Goal: Find specific page/section: Find specific page/section

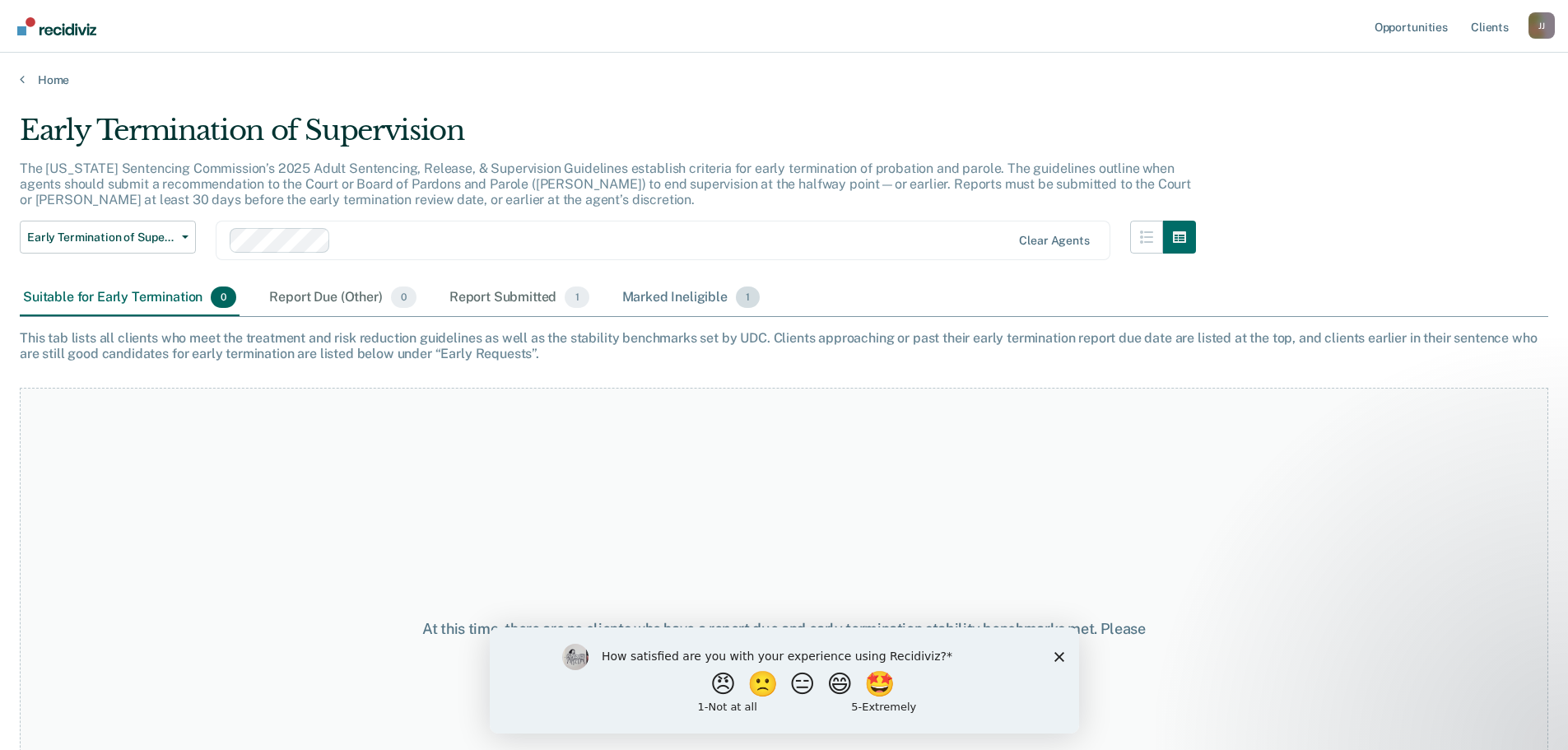
click at [663, 299] on div "Marked Ineligible 1" at bounding box center [691, 298] width 145 height 37
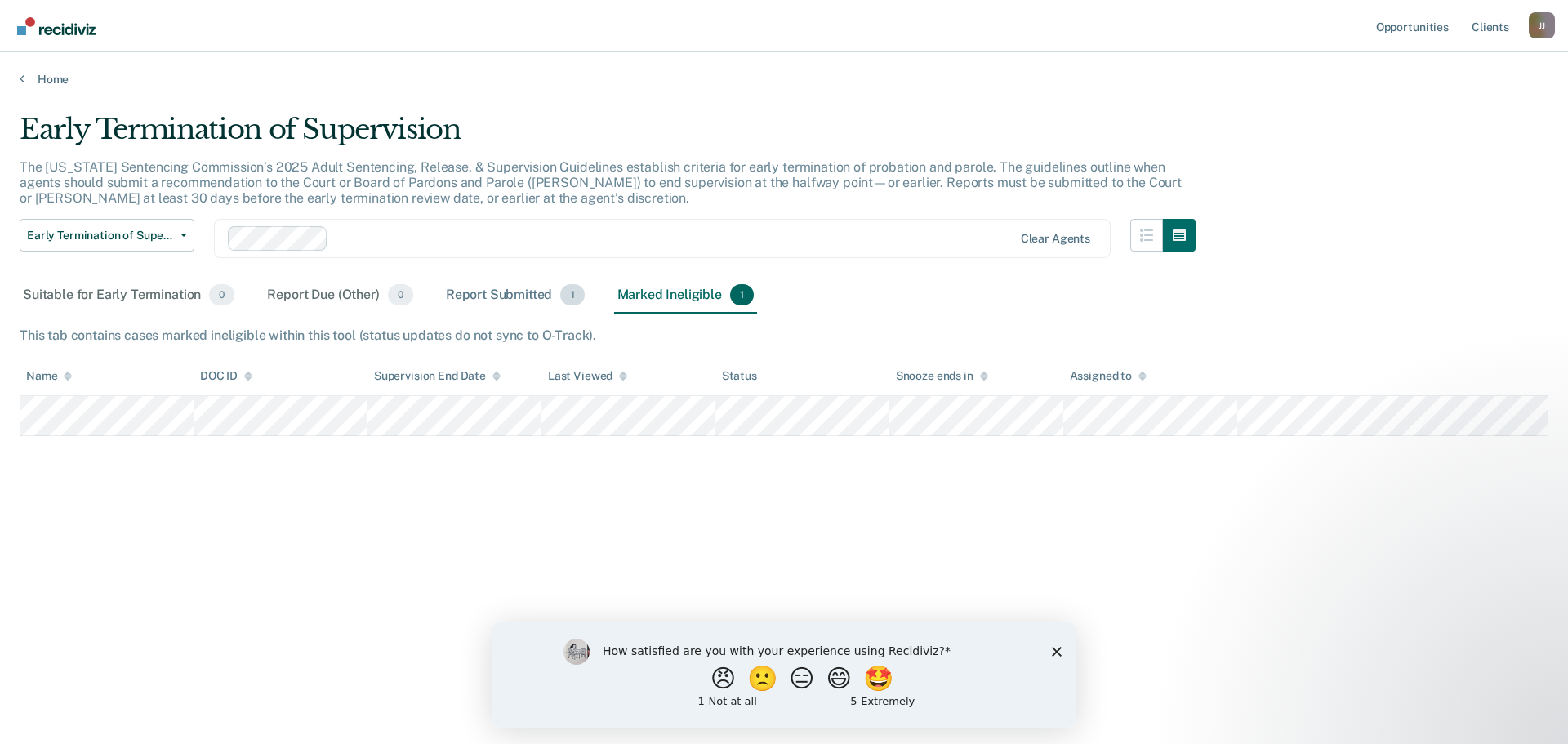
click at [506, 290] on div "Report Submitted 1" at bounding box center [516, 296] width 146 height 36
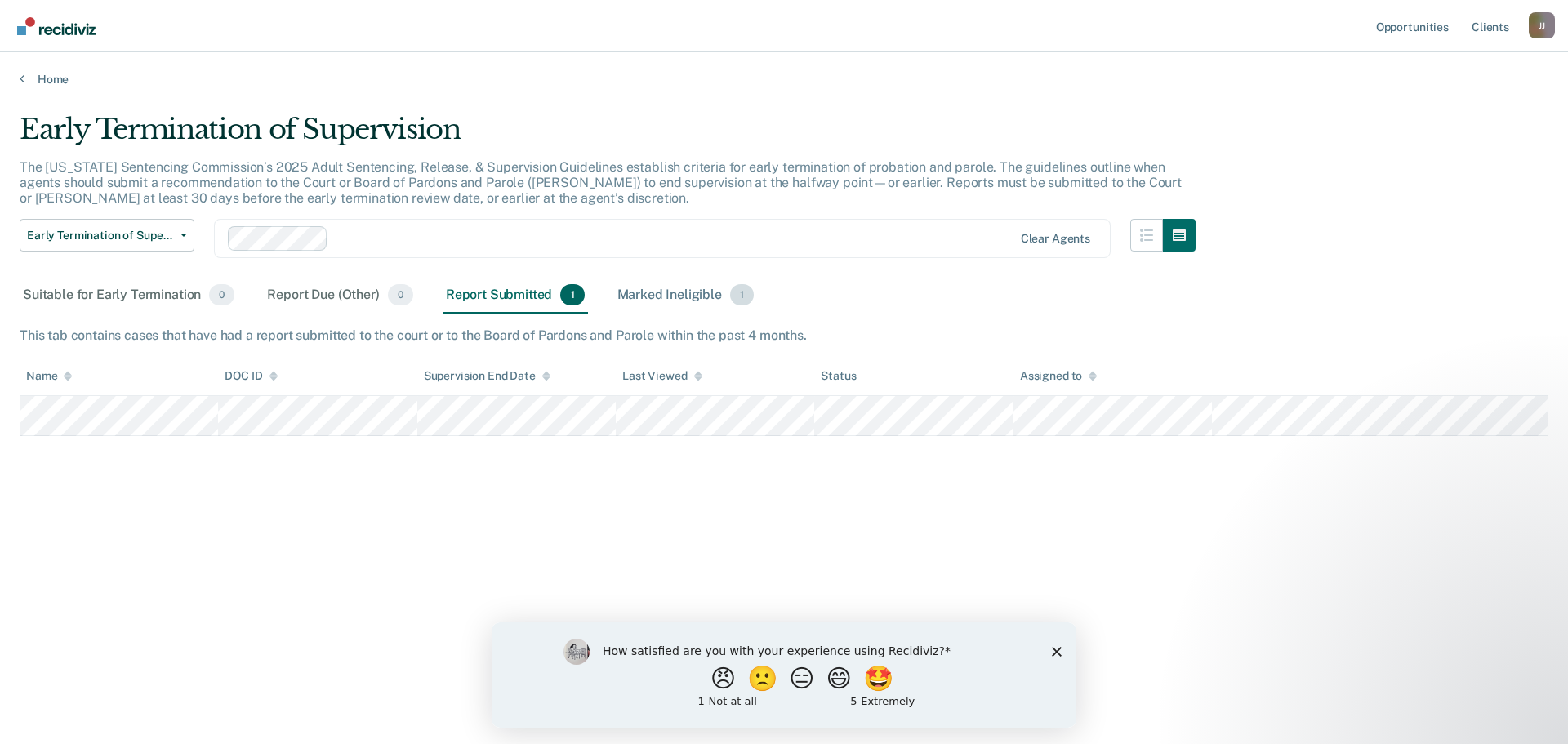
click at [645, 300] on div "Marked Ineligible 1" at bounding box center [686, 296] width 144 height 36
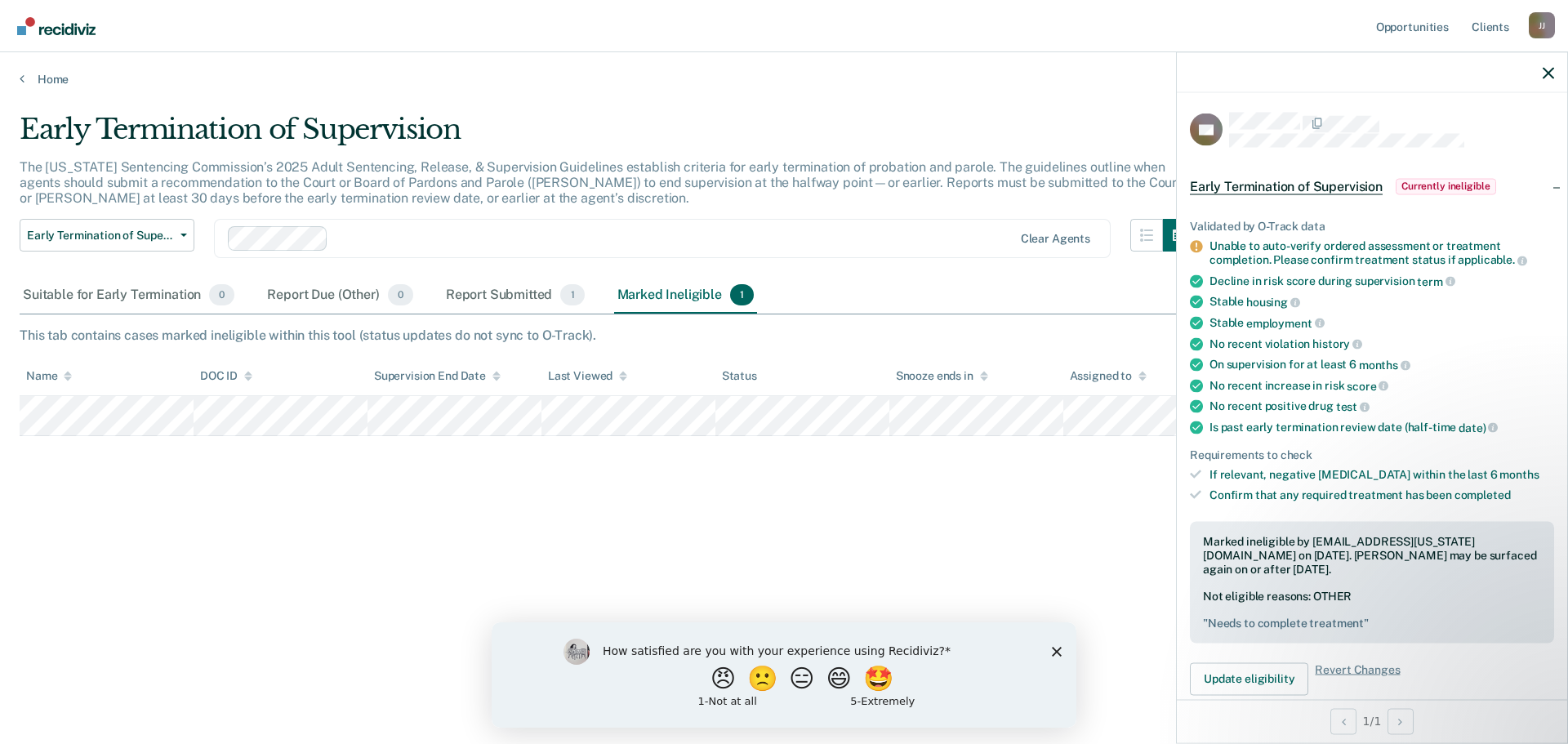
click at [1048, 655] on div "How satisfied are you with your experience using Recidiviz? 😠 🙁 😑 😄 🤩 1 - Not a…" at bounding box center [784, 674] width 585 height 106
click at [1054, 653] on polygon "Close survey" at bounding box center [1057, 650] width 10 height 10
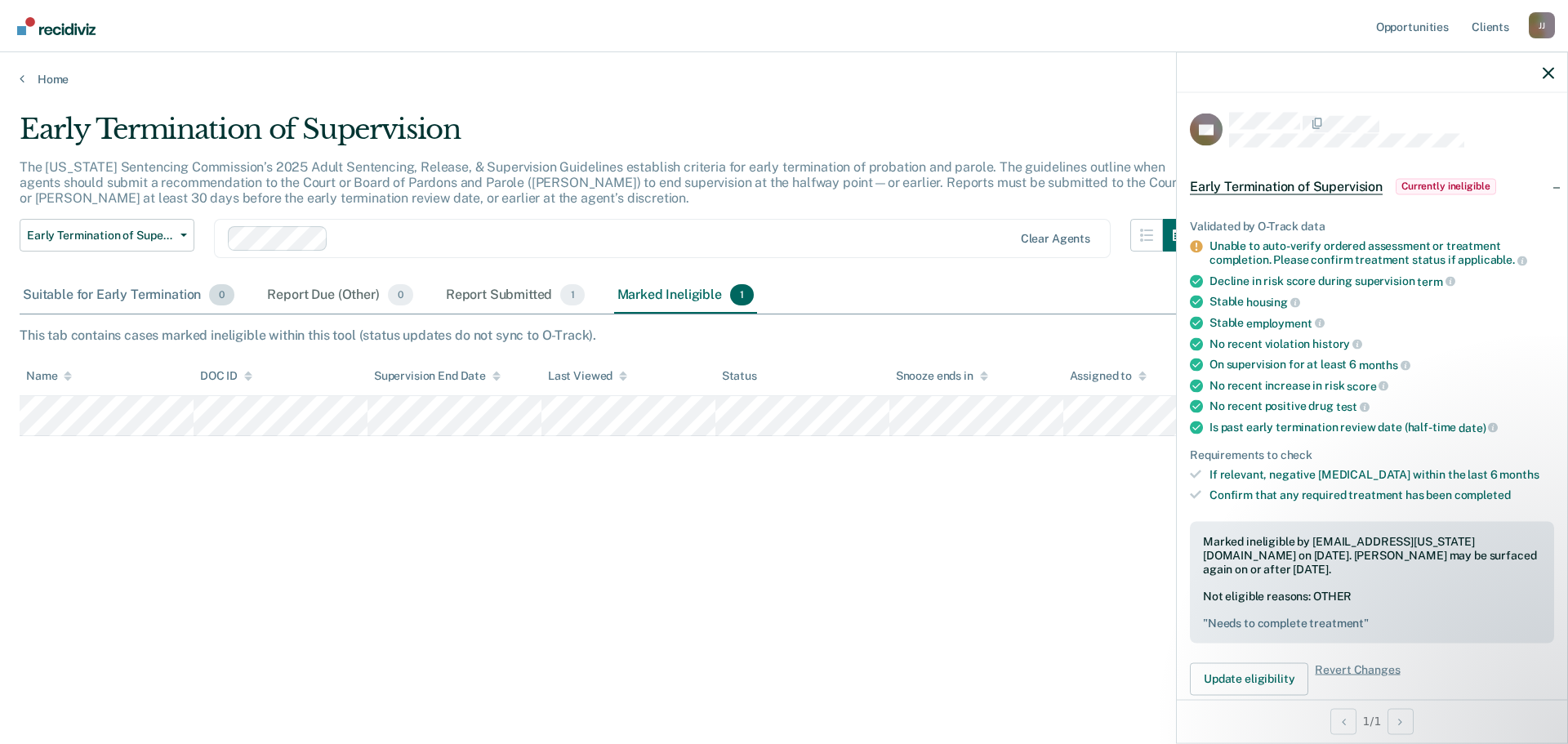
click at [125, 310] on div "Suitable for Early Termination 0" at bounding box center [129, 296] width 218 height 36
